Goal: Transaction & Acquisition: Obtain resource

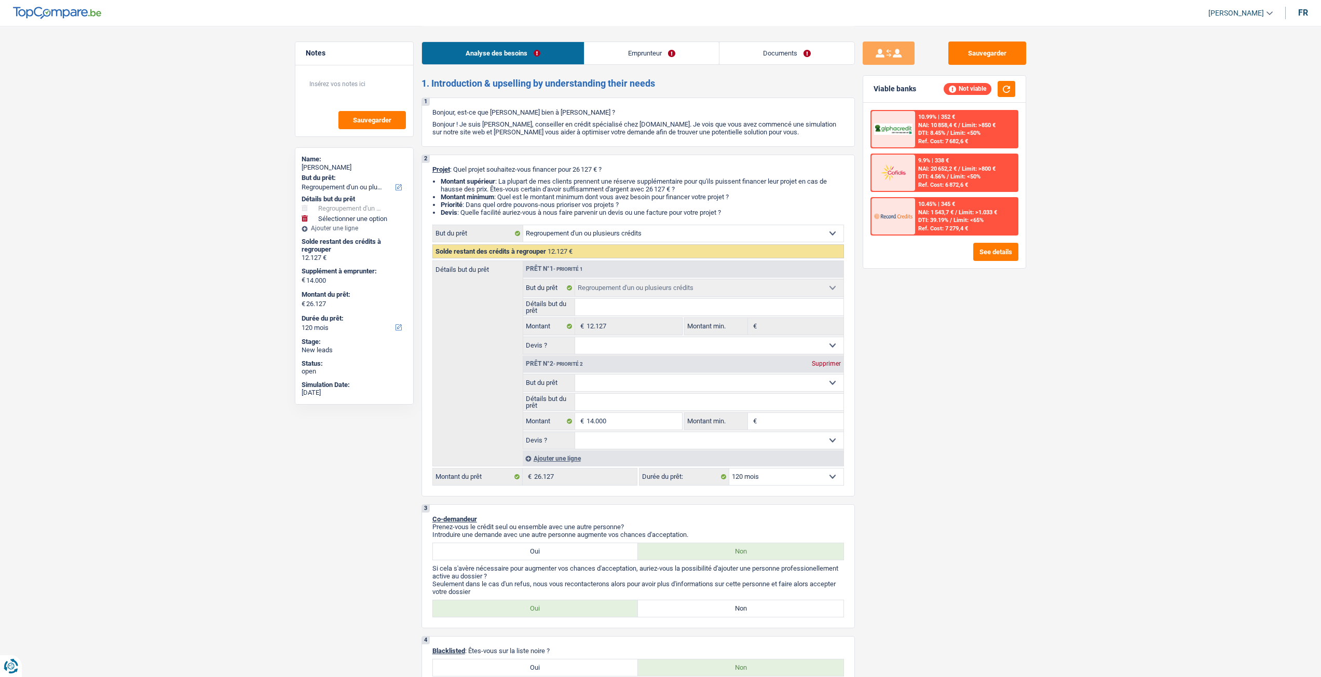
select select "refinancing"
select select "120"
select select "refinancing"
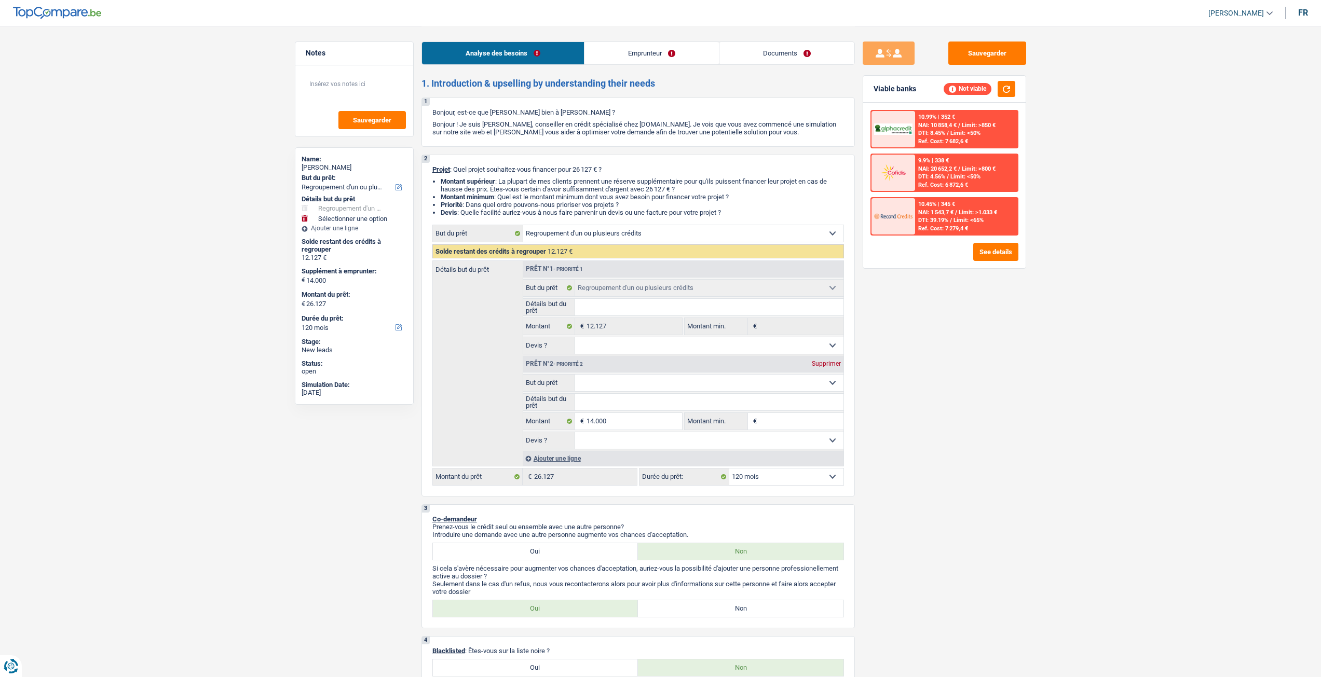
select select "120"
select select "publicEmployee"
select select "familyAllowances"
select select "netSalary"
select select "mealVouchers"
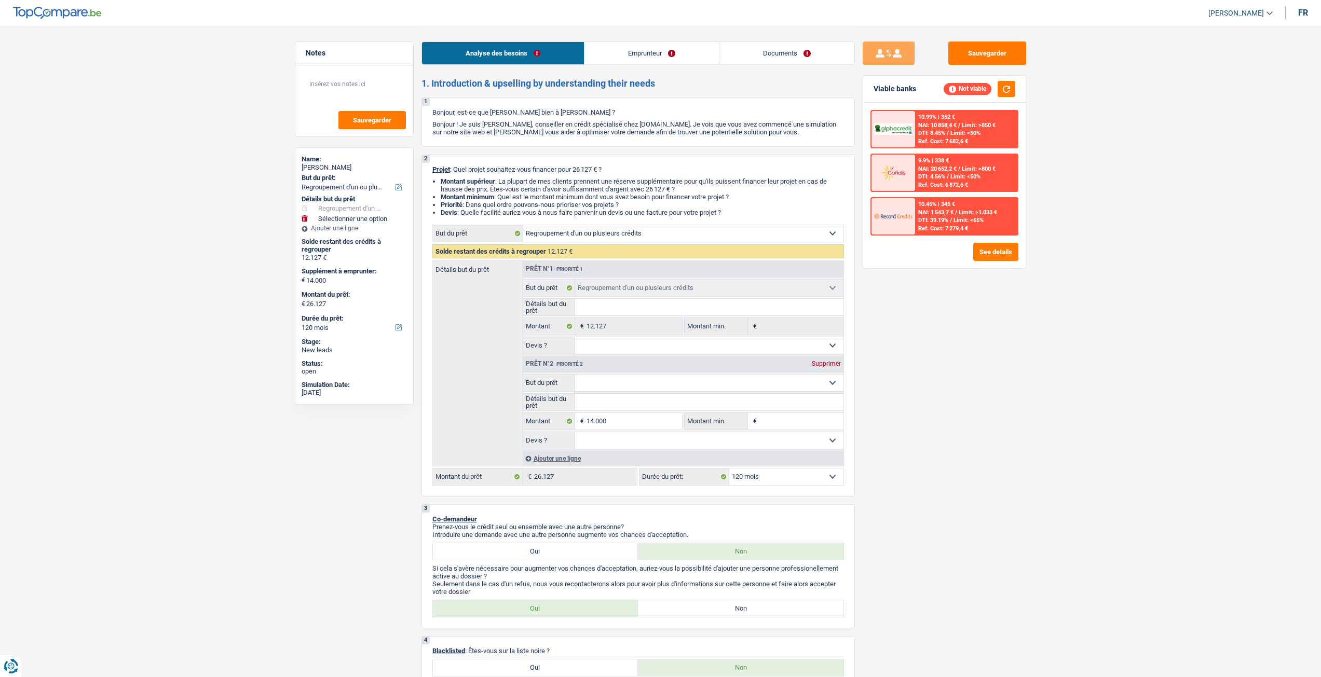
select select "rents"
select select "personalLoan"
select select "homeFurnishingOrRelocation"
select select "24"
select select "carLoan"
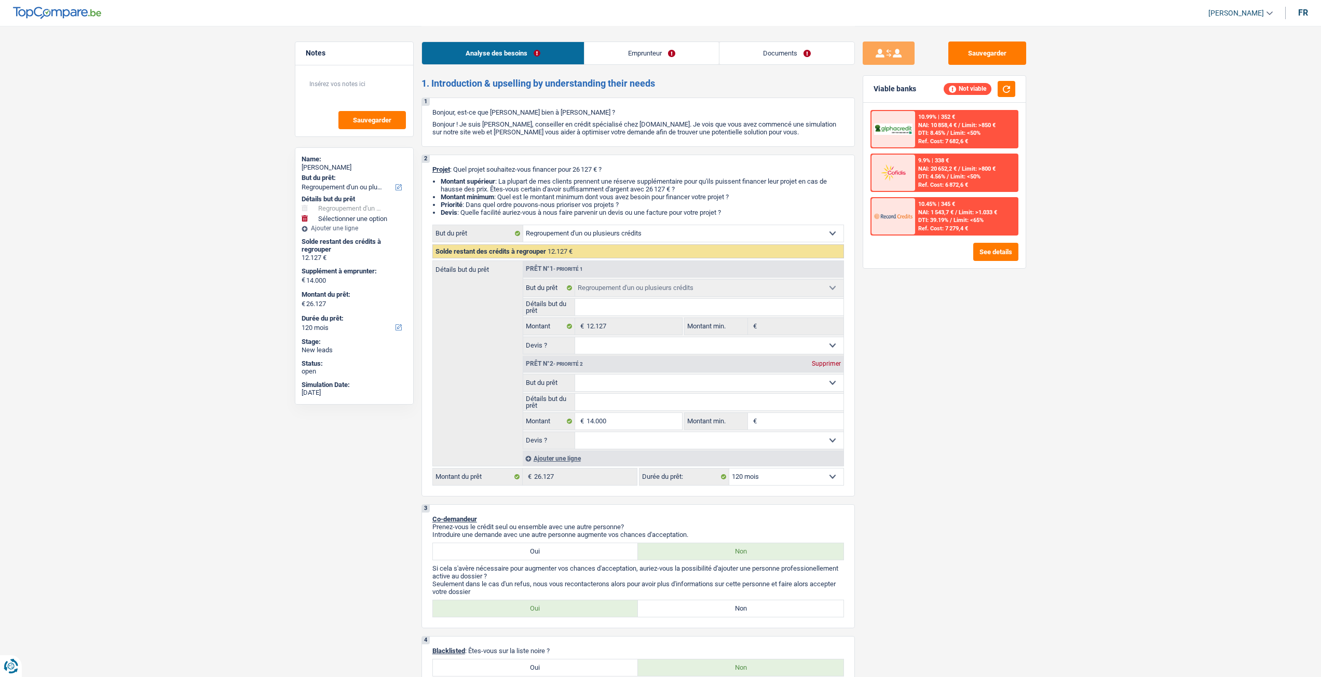
select select "60"
select select "personalLoan"
select select "homeFurnishingOrRelocation"
select select "24"
select select "refinancing"
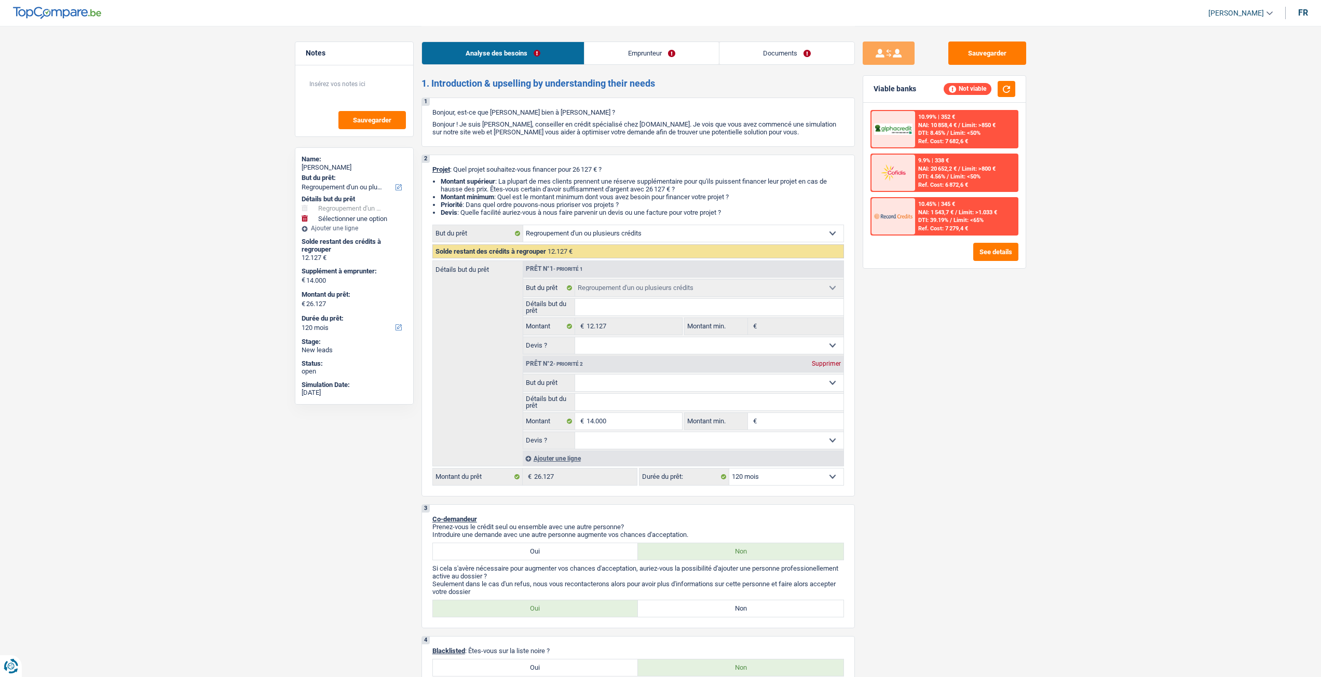
select select "refinancing"
select select "120"
click at [656, 39] on div "Analyse des besoins Emprunteur Documents" at bounding box center [637, 48] width 433 height 44
click at [655, 49] on link "Emprunteur" at bounding box center [651, 53] width 134 height 22
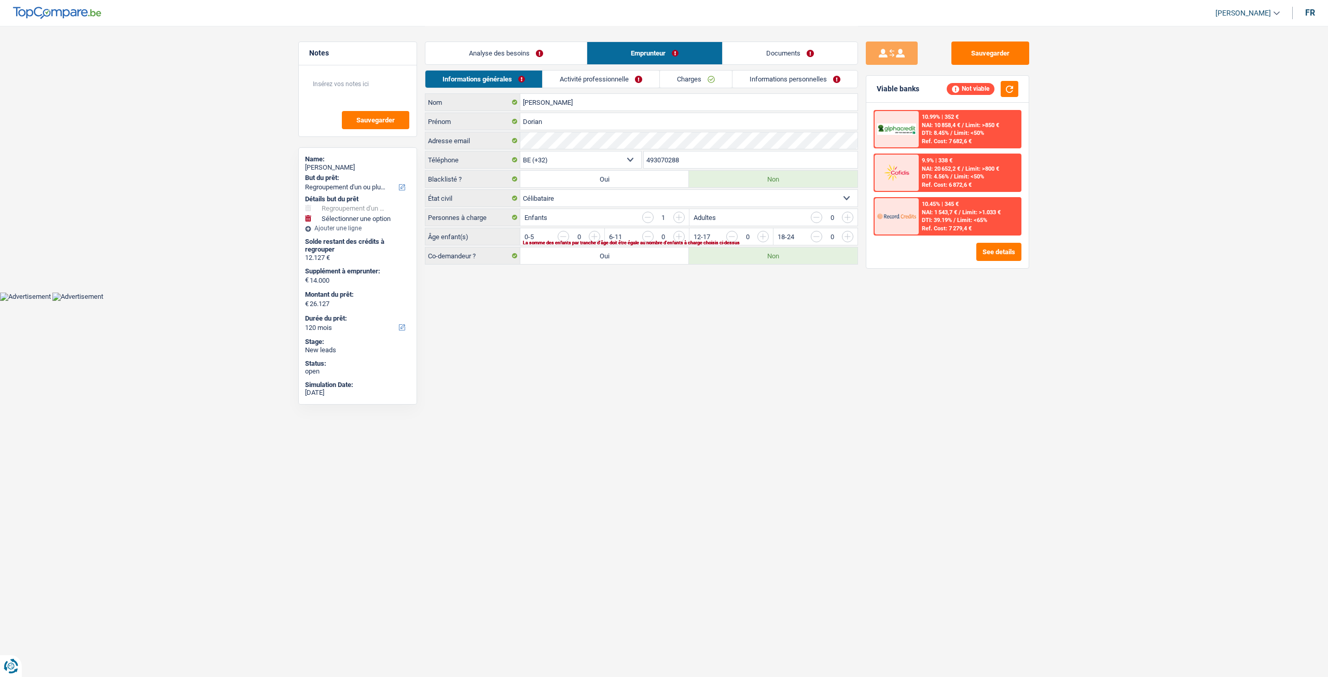
click at [601, 86] on link "Activité professionnelle" at bounding box center [601, 79] width 117 height 17
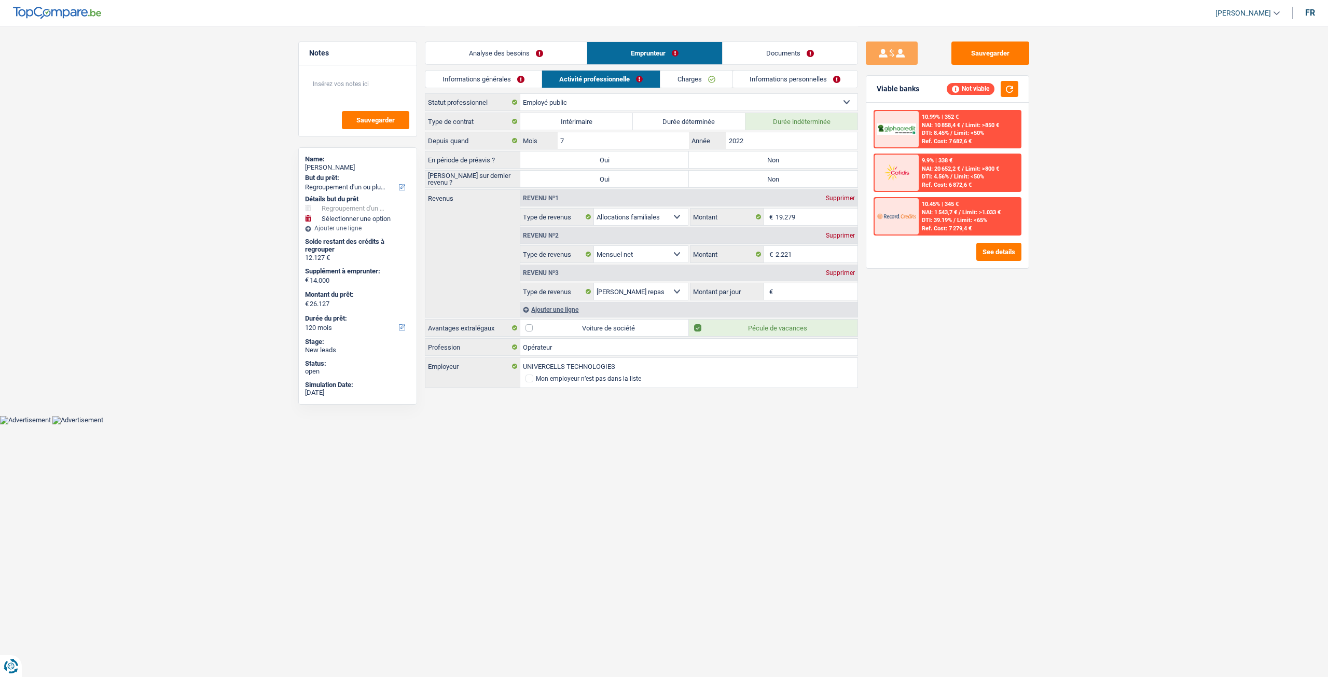
click at [690, 78] on link "Charges" at bounding box center [697, 79] width 72 height 17
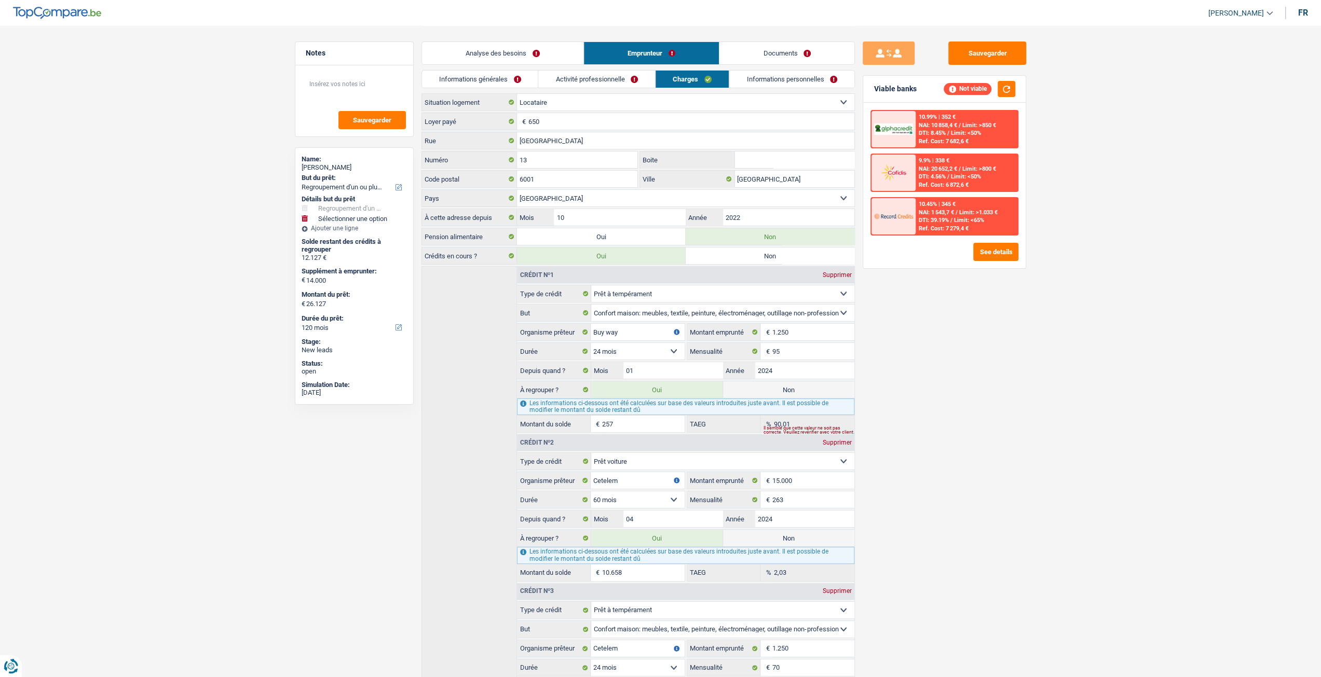
click at [769, 73] on link "Informations personnelles" at bounding box center [791, 79] width 125 height 17
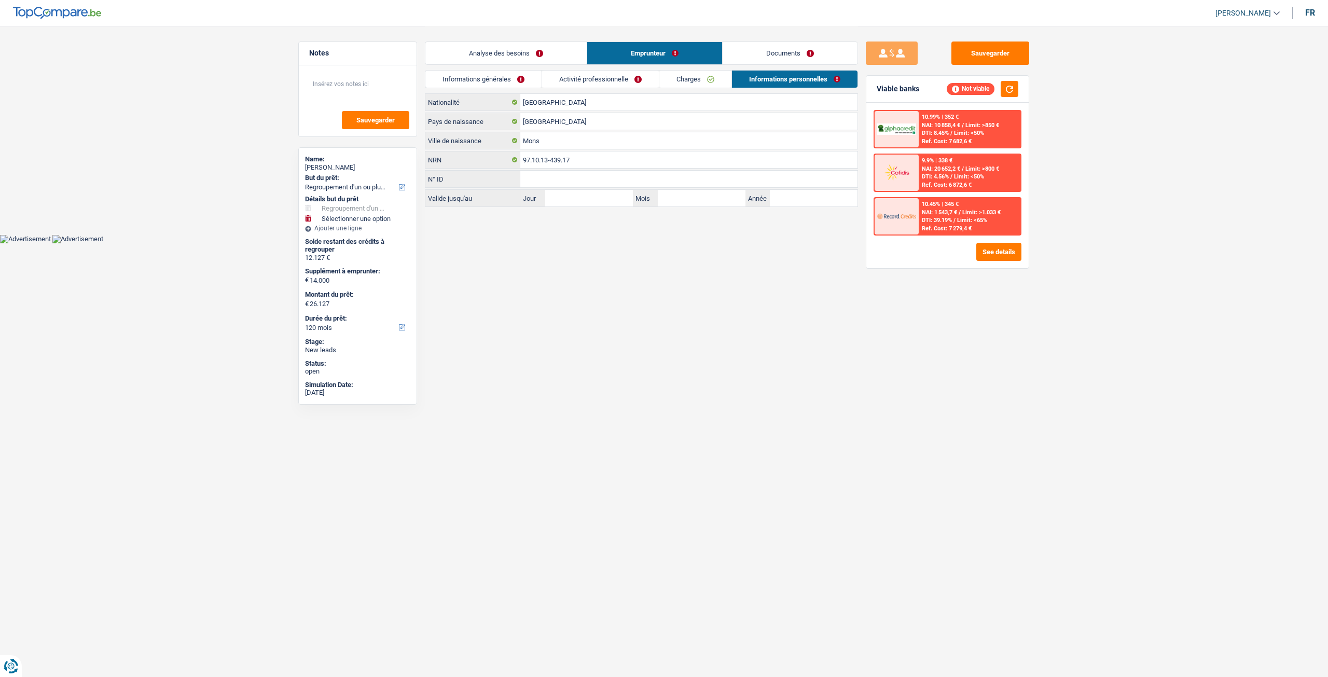
click at [551, 45] on link "Analyse des besoins" at bounding box center [505, 53] width 161 height 22
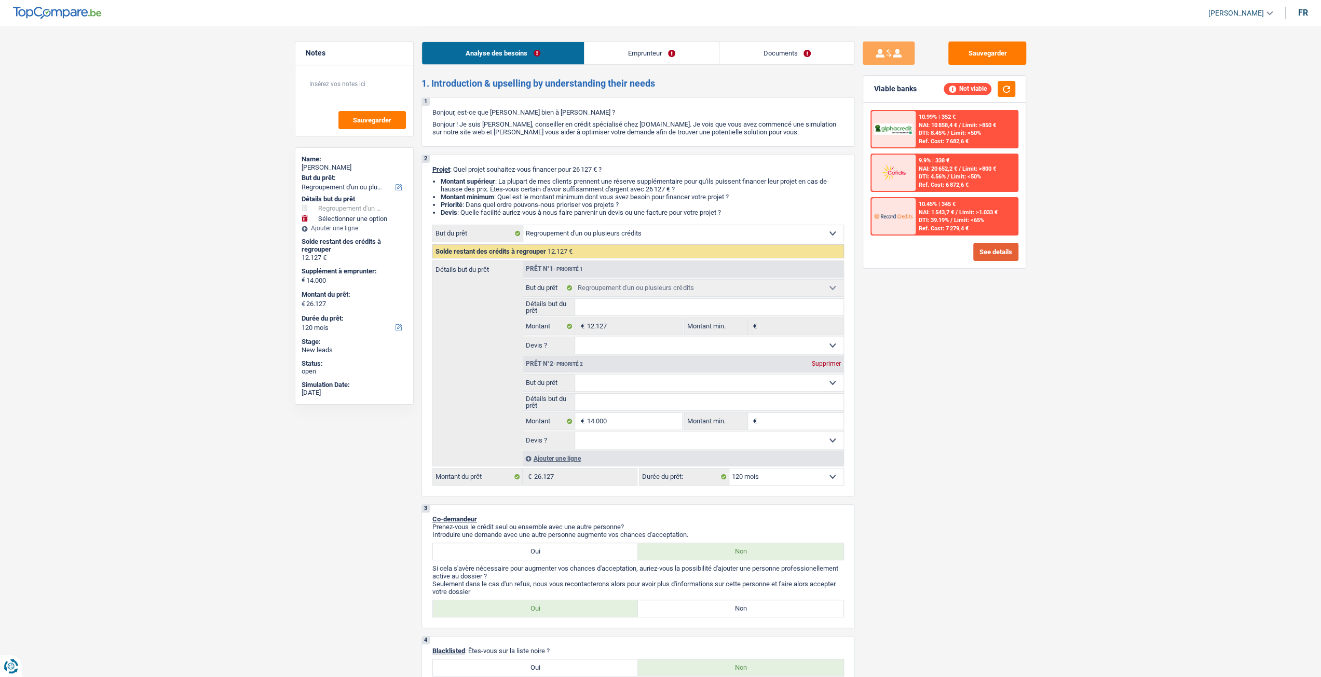
click at [1001, 245] on button "See details" at bounding box center [995, 252] width 45 height 18
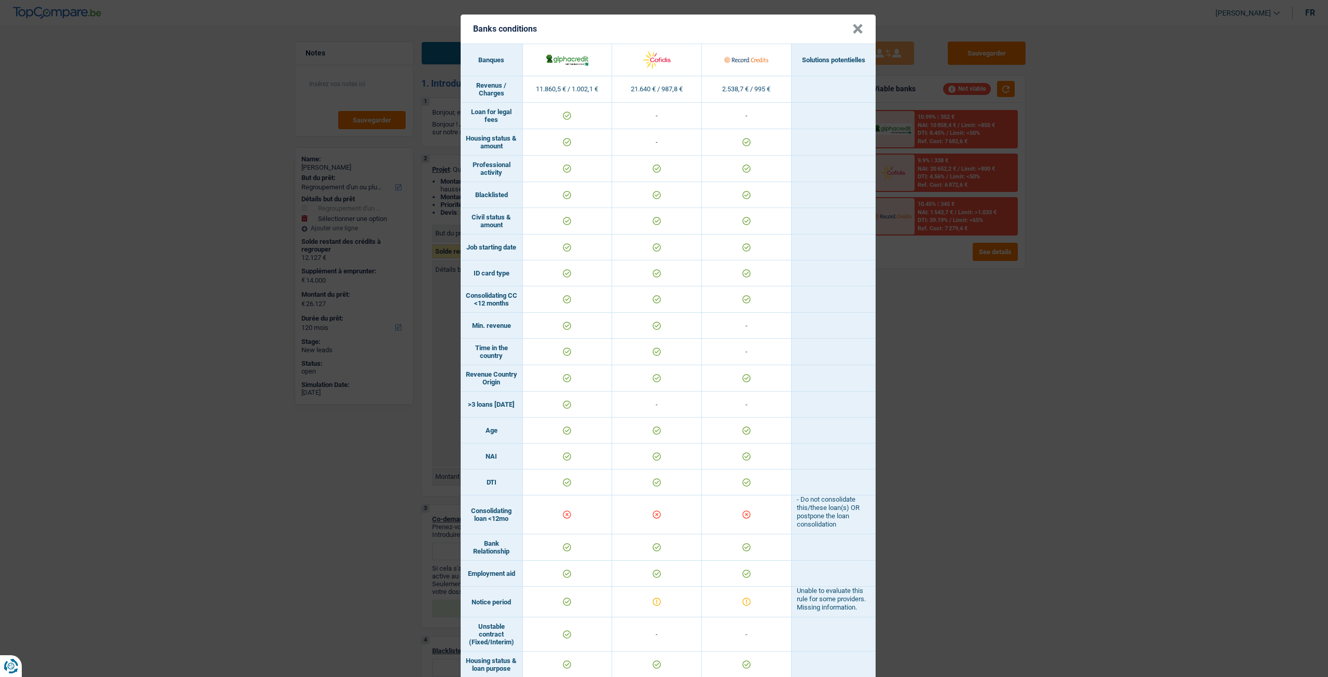
click at [1032, 372] on div "Banks conditions × Banques Solutions potentielles Revenus / Charges 11.860,5 € …" at bounding box center [664, 338] width 1328 height 677
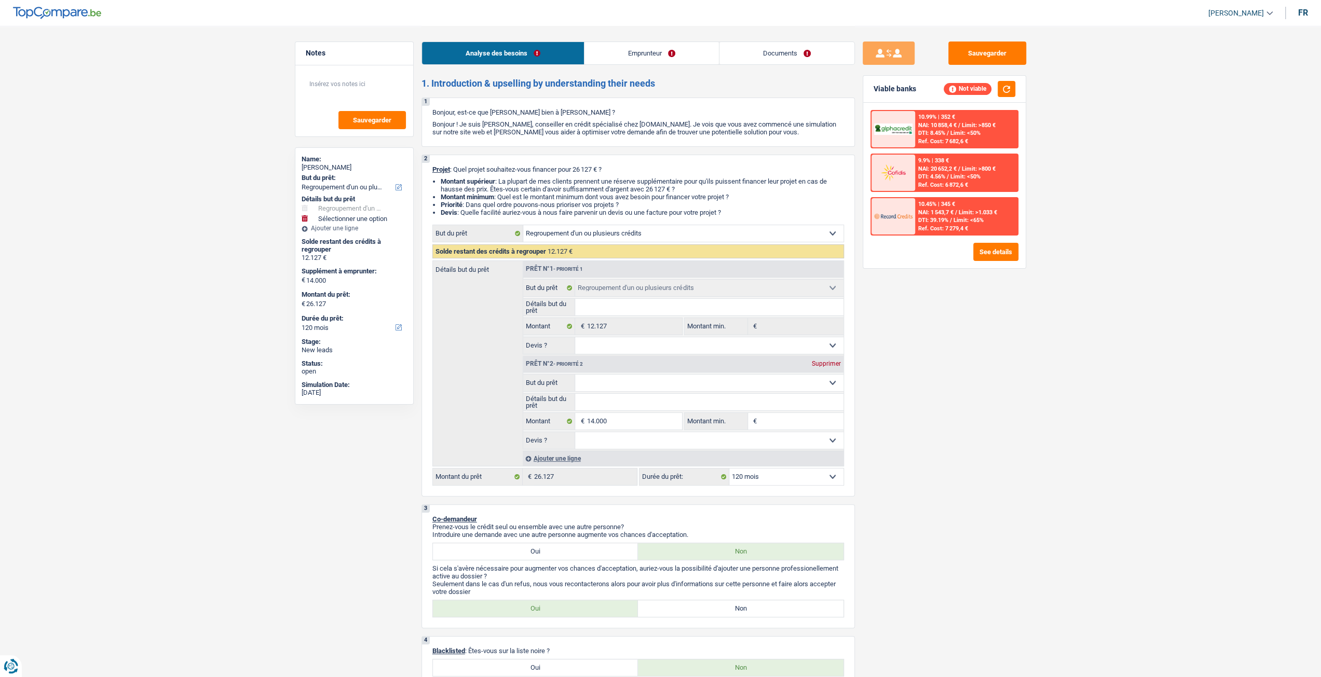
click at [626, 57] on link "Emprunteur" at bounding box center [651, 53] width 134 height 22
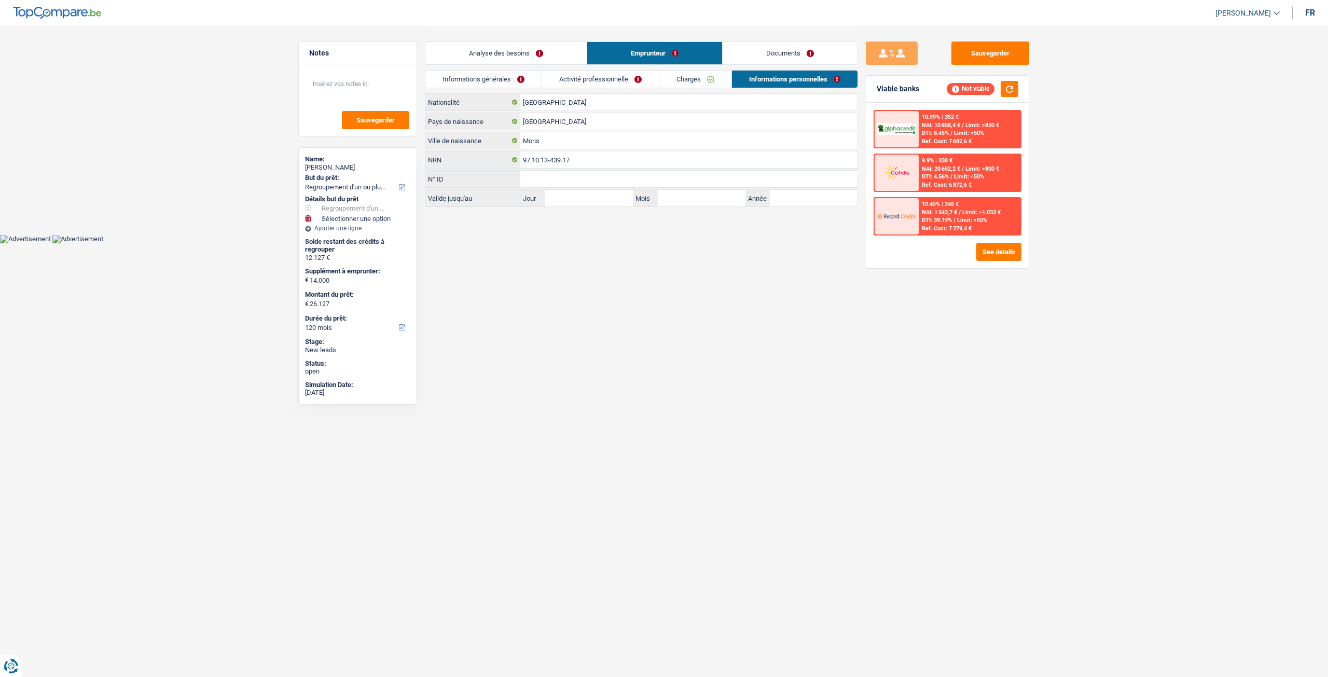
click at [550, 57] on link "Analyse des besoins" at bounding box center [505, 53] width 161 height 22
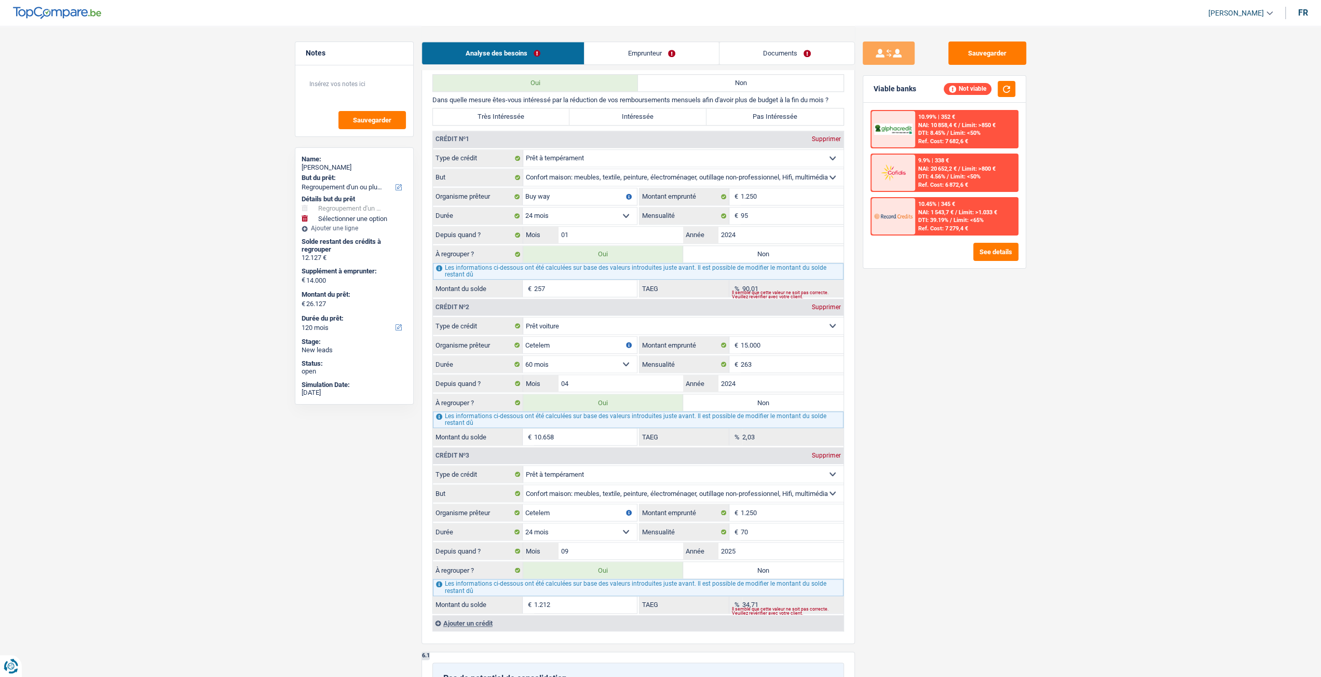
scroll to position [986, 0]
drag, startPoint x: 798, startPoint y: 561, endPoint x: 820, endPoint y: 541, distance: 29.4
click at [798, 560] on label "Non" at bounding box center [763, 567] width 160 height 17
click at [798, 560] on input "Non" at bounding box center [763, 567] width 160 height 17
radio input "true"
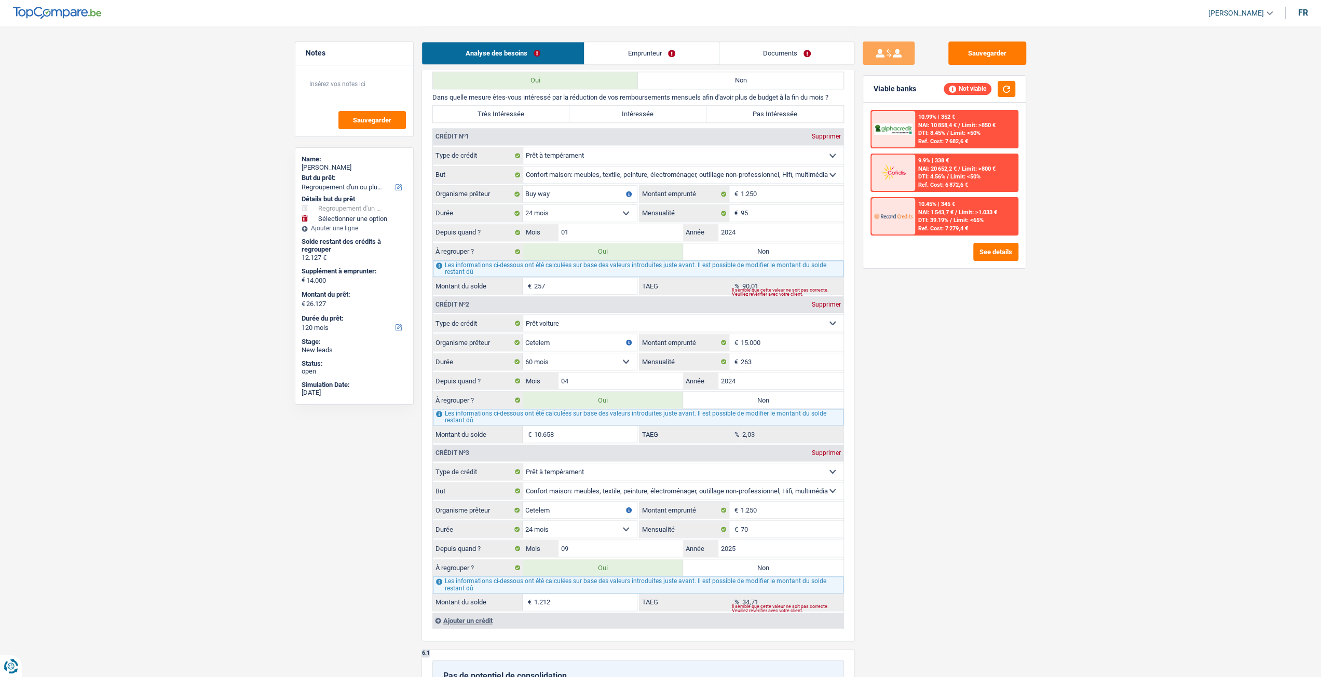
type input "24.915"
type input "10.915"
type input "24.915"
radio input "false"
type input "10.915"
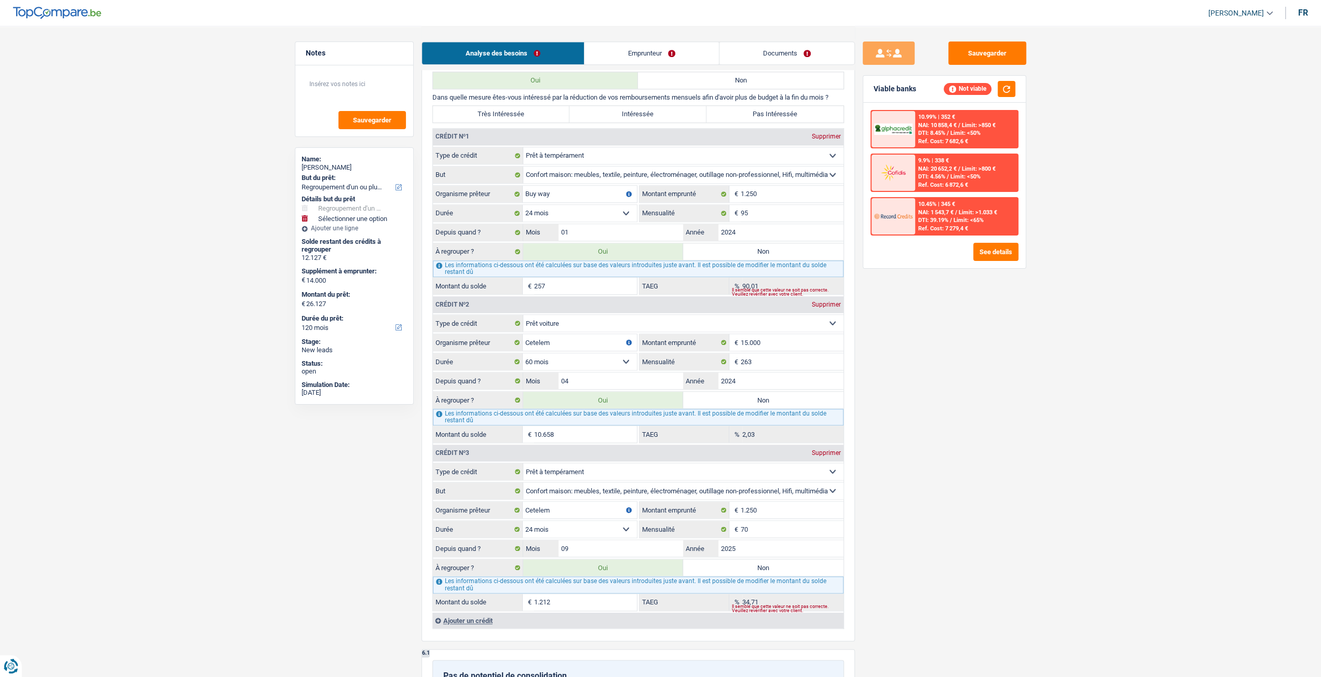
type input "24.915"
